Goal: Find specific page/section: Find specific page/section

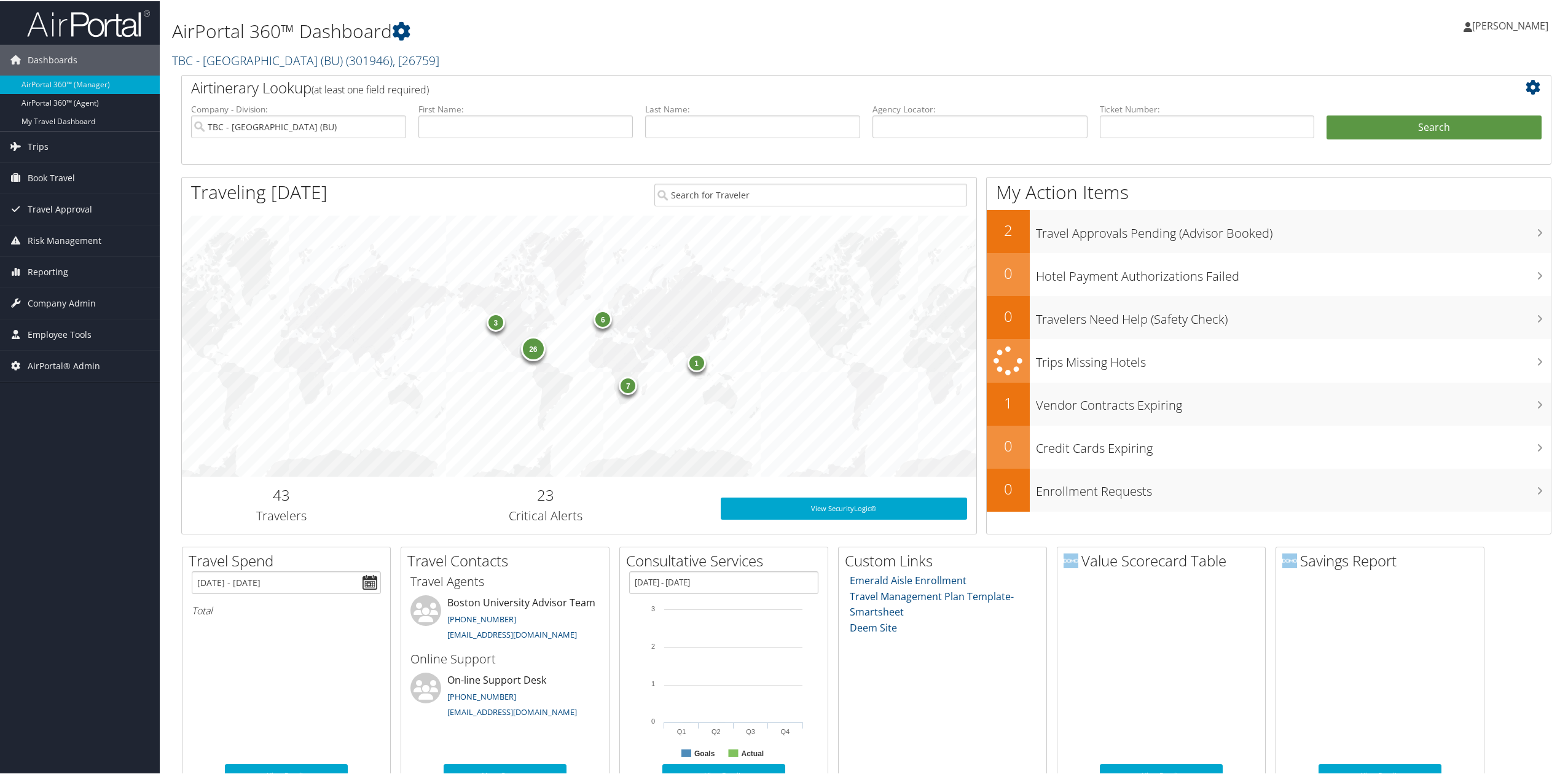
drag, startPoint x: 254, startPoint y: 45, endPoint x: 252, endPoint y: 62, distance: 17.1
click at [254, 45] on div "AirPortal 360™ Dashboard TBC - Boston University (BU) ( 301946 ) , [ 26759 ] TB…" at bounding box center [635, 37] width 926 height 62
click at [252, 65] on link "TBC - [GEOGRAPHIC_DATA] (BU) ( 301946 ) , [ 26759 ]" at bounding box center [306, 59] width 267 height 16
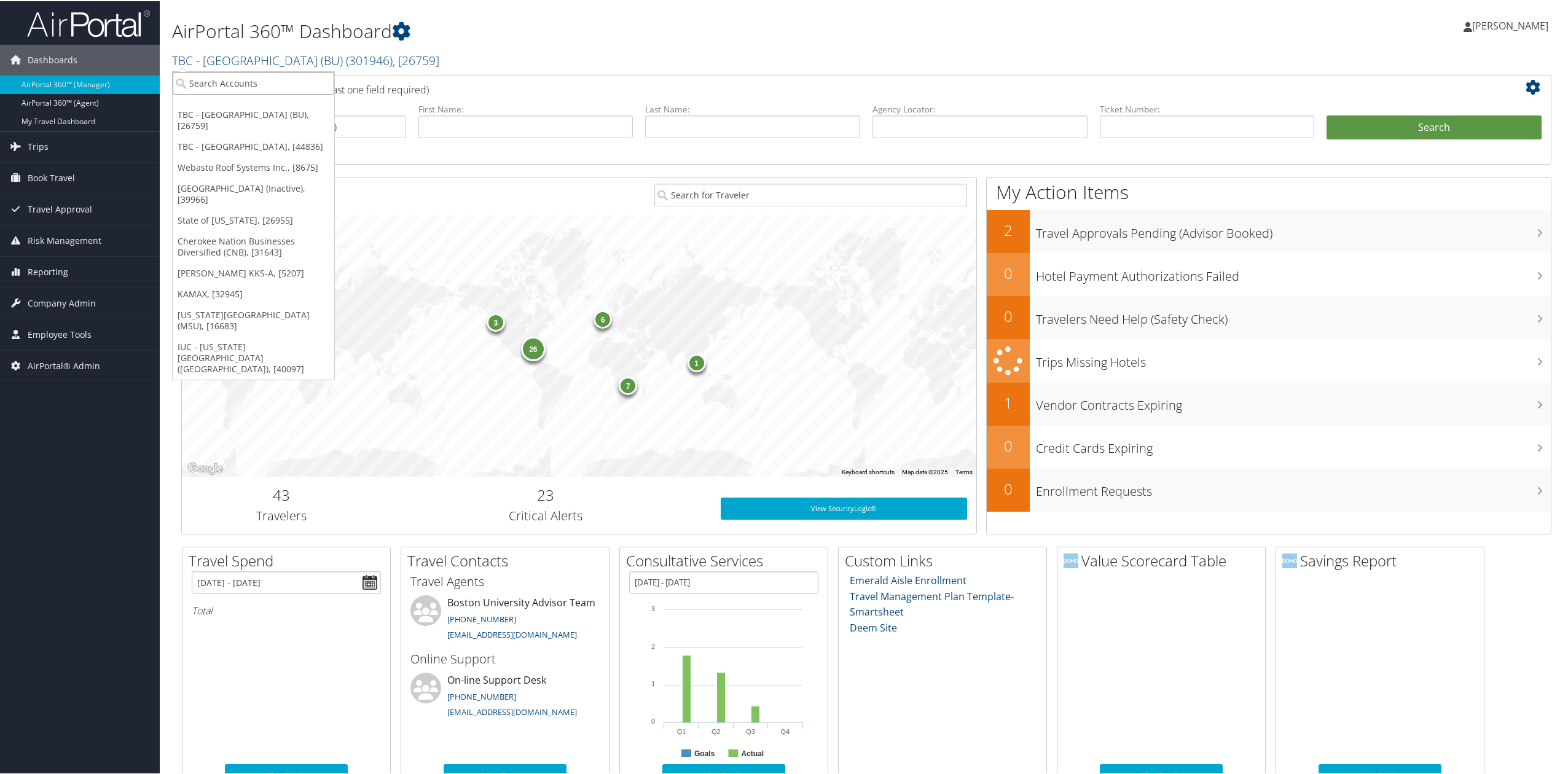
click at [248, 82] on input "search" at bounding box center [254, 82] width 162 height 23
drag, startPoint x: 138, startPoint y: 442, endPoint x: 56, endPoint y: 337, distance: 133.2
click at [138, 443] on div "Dashboards AirPortal 360™ (Manager) AirPortal 360™ (Agent) My Travel Dashboard …" at bounding box center [786, 528] width 1572 height 1056
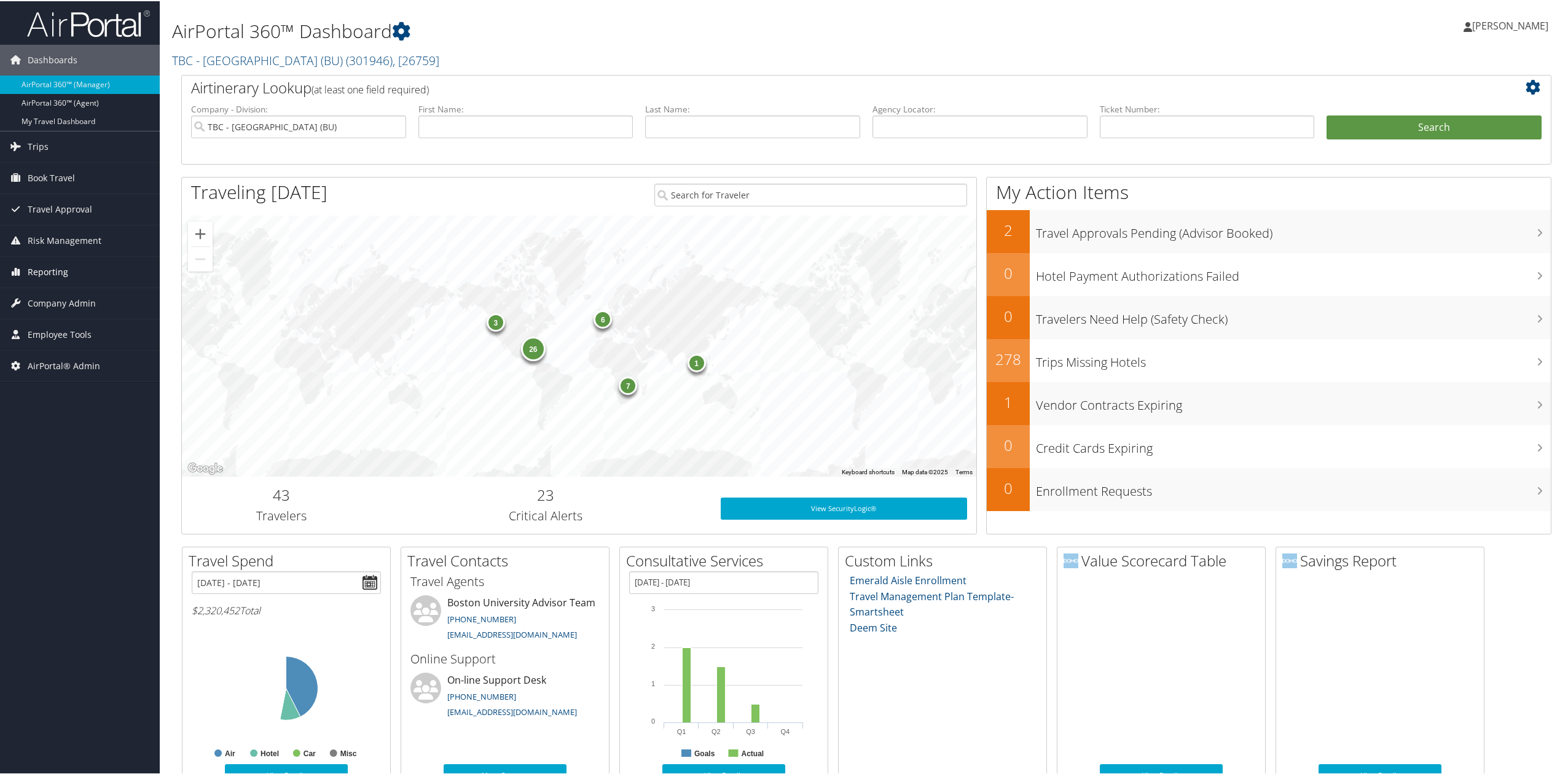
click at [56, 278] on span "Reporting" at bounding box center [47, 271] width 41 height 30
